Goal: Connect with others: Participate in discussion

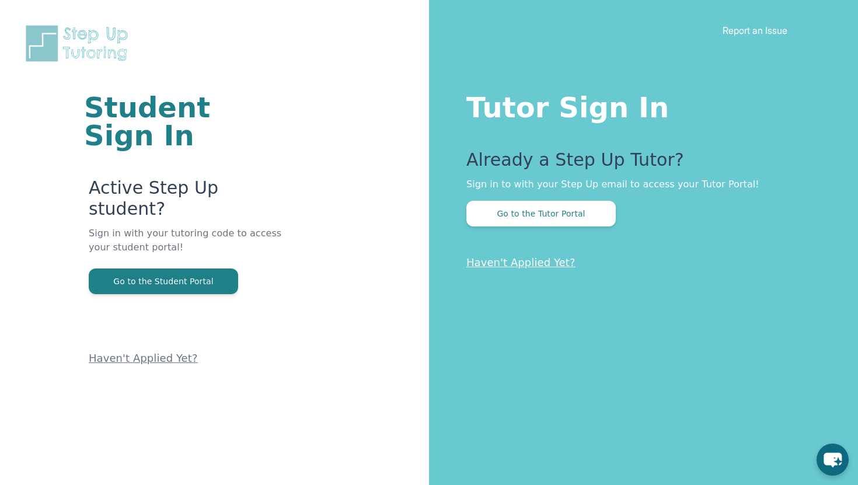
click at [510, 197] on div "Already a Step Up Tutor? Sign in to with your Step Up email to access your Tuto…" at bounding box center [638, 187] width 345 height 77
click at [508, 201] on button "Go to the Tutor Portal" at bounding box center [540, 214] width 149 height 26
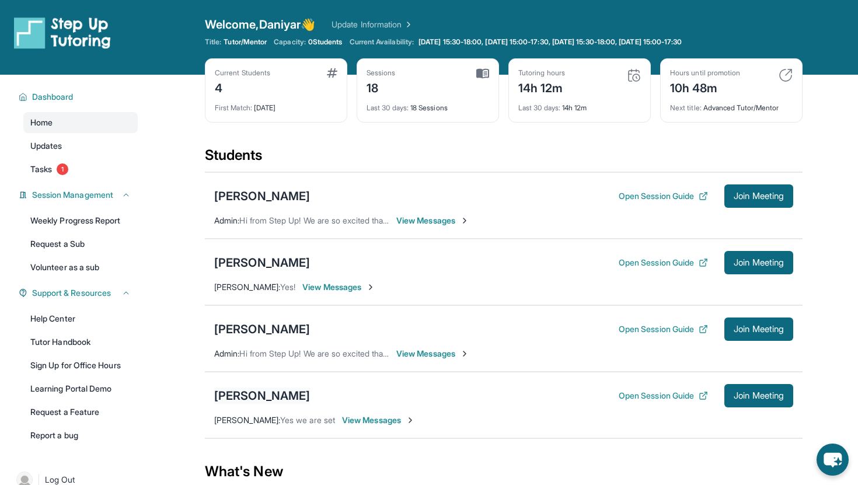
click at [268, 393] on div "[PERSON_NAME]" at bounding box center [262, 396] width 96 height 16
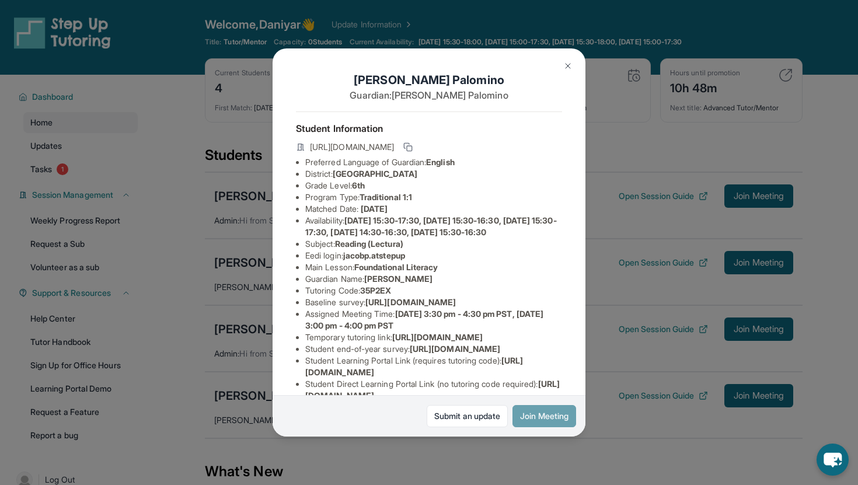
click at [532, 423] on button "Join Meeting" at bounding box center [544, 416] width 64 height 22
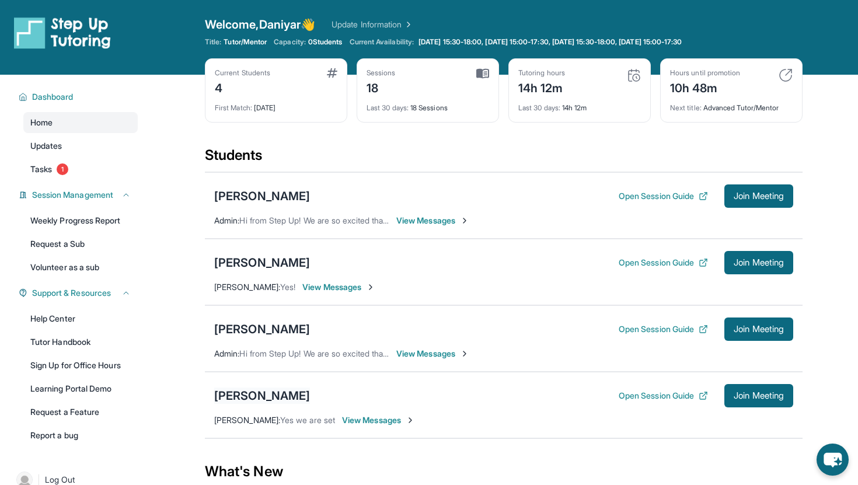
click at [250, 399] on div "[PERSON_NAME]" at bounding box center [262, 396] width 96 height 16
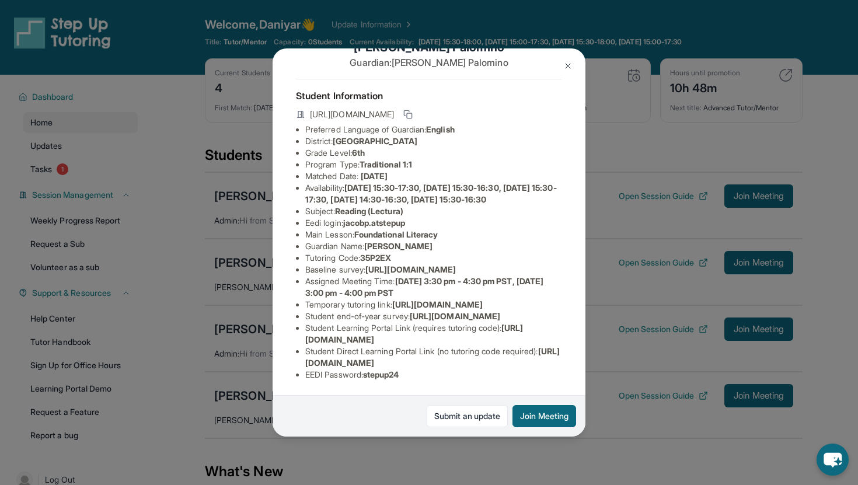
scroll to position [62, 0]
